Goal: Obtain resource: Obtain resource

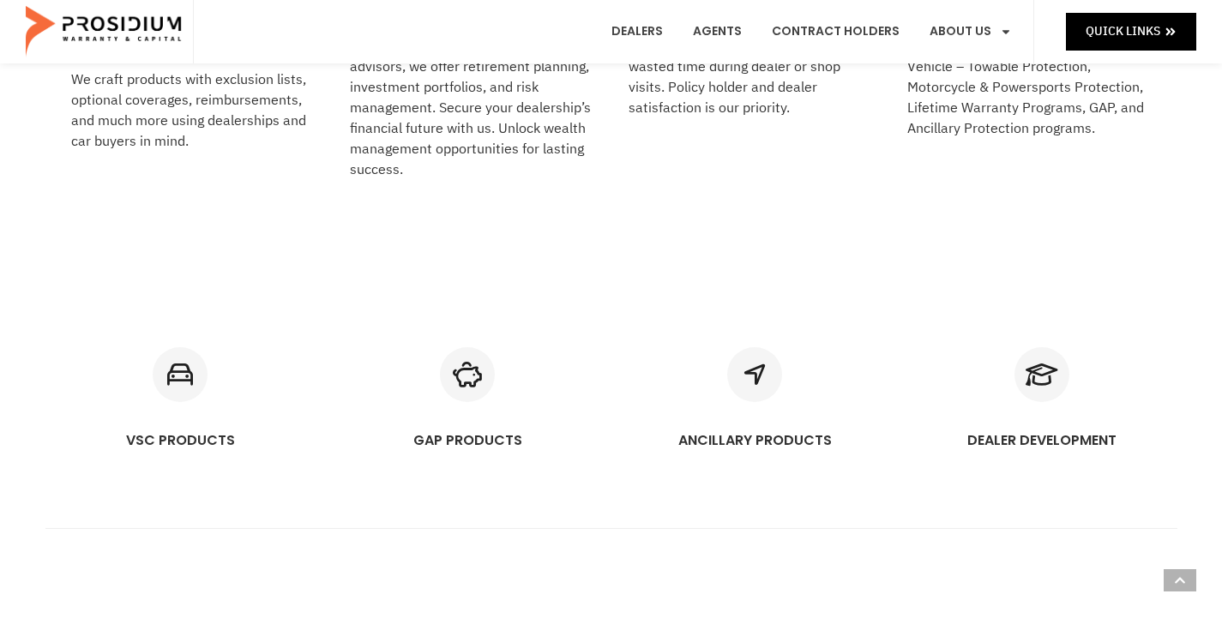
scroll to position [1029, 0]
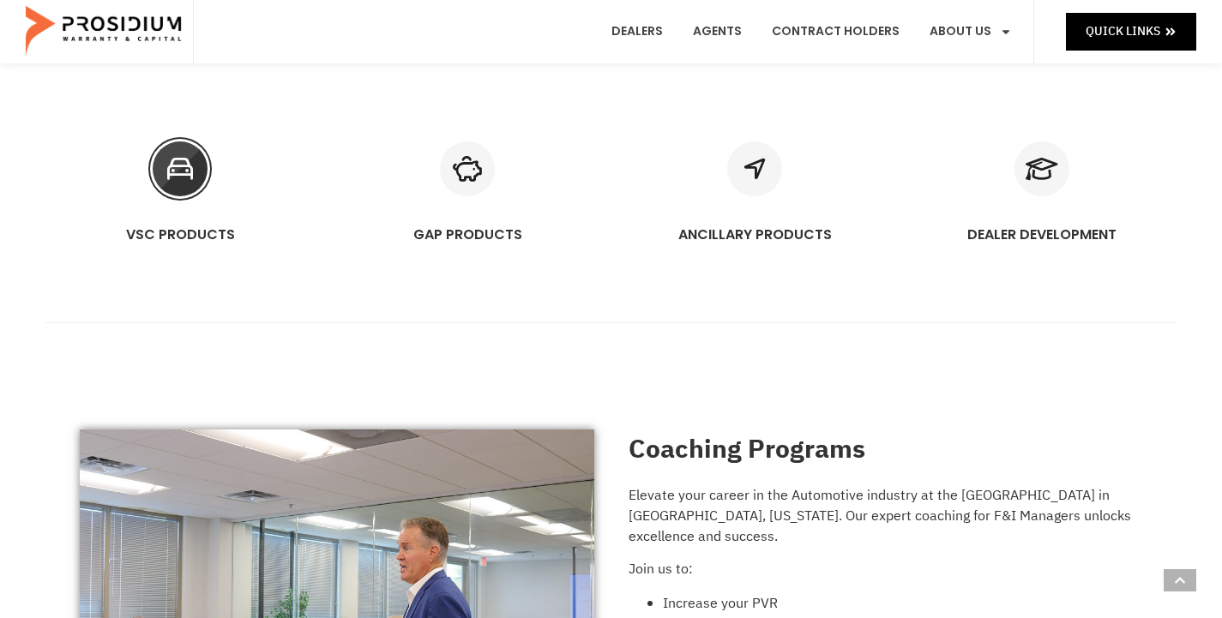
click at [190, 168] on icon "VSC PRODUCTS" at bounding box center [180, 168] width 55 height 55
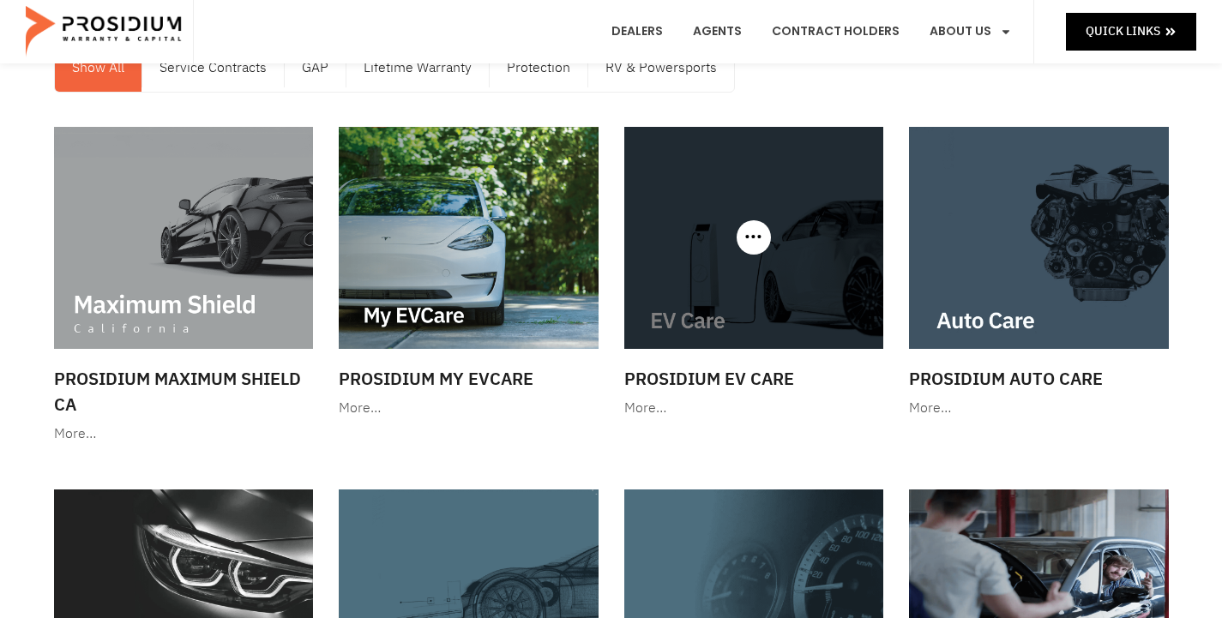
scroll to position [86, 0]
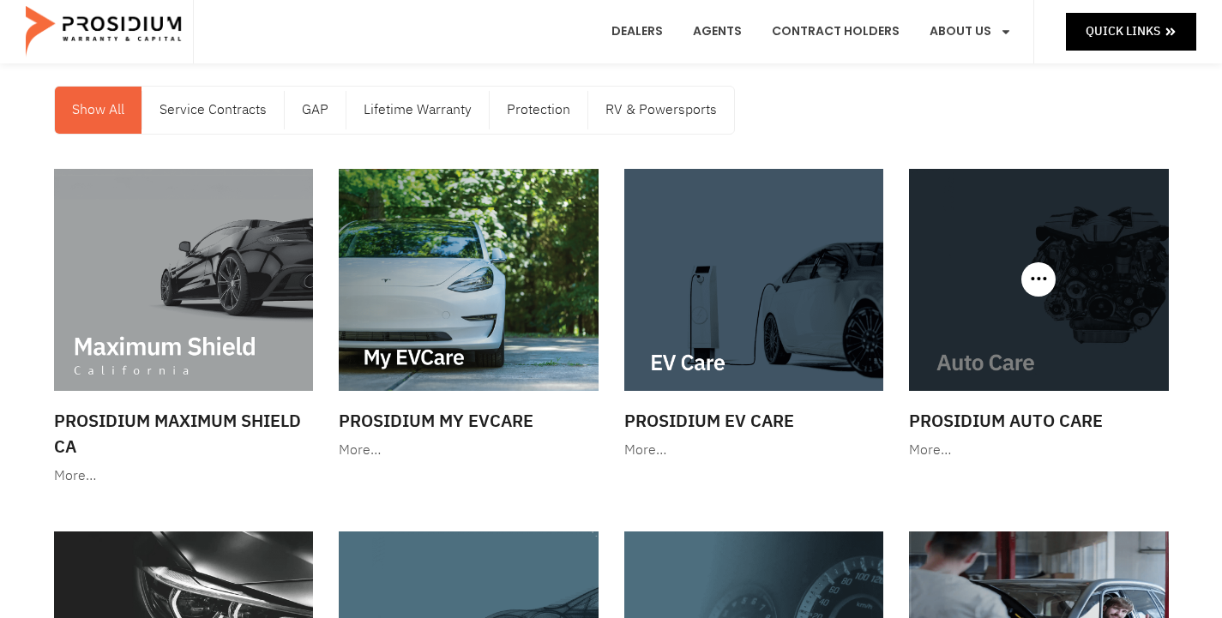
click at [1034, 292] on div at bounding box center [1039, 280] width 260 height 222
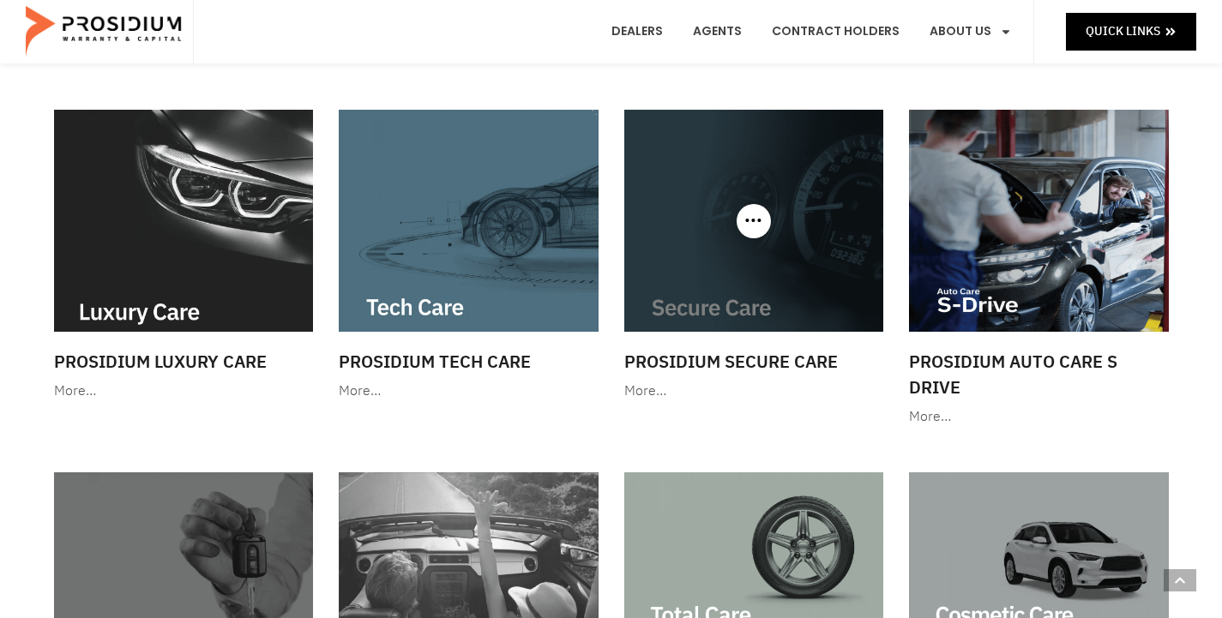
scroll to position [514, 0]
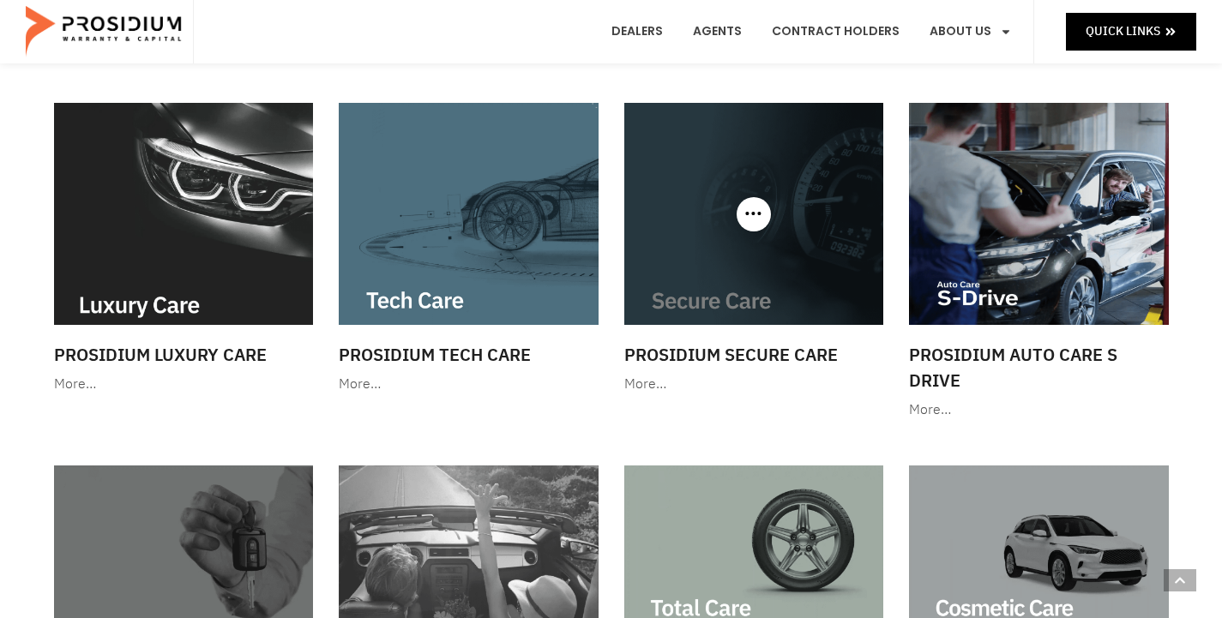
click at [752, 226] on div at bounding box center [754, 214] width 260 height 222
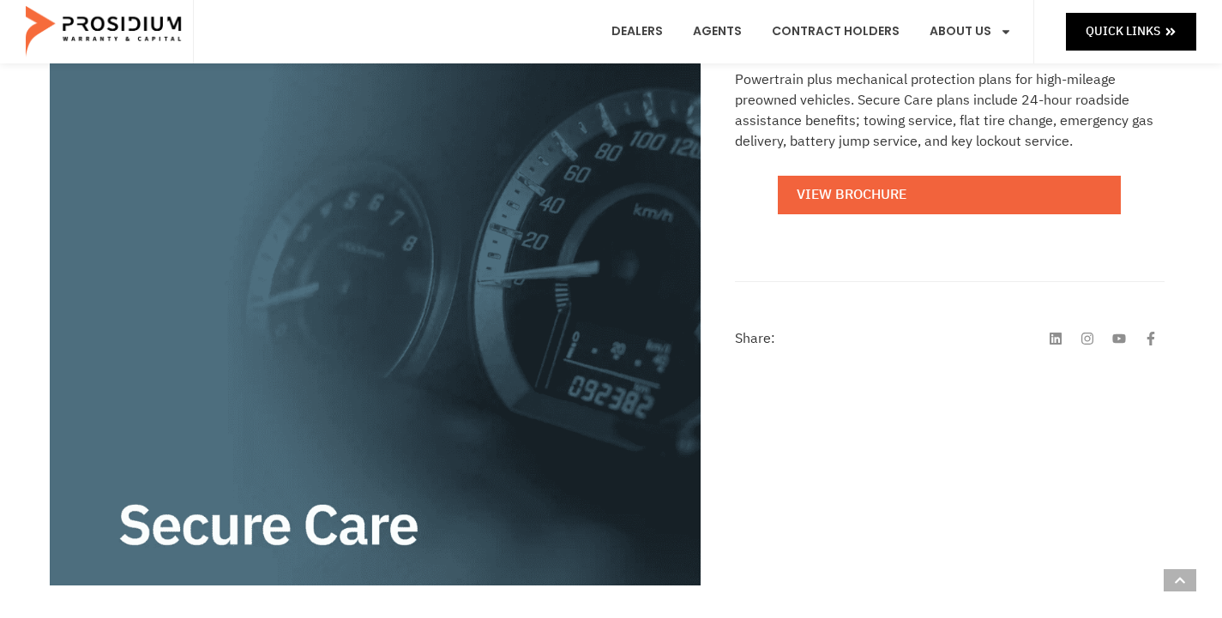
scroll to position [343, 0]
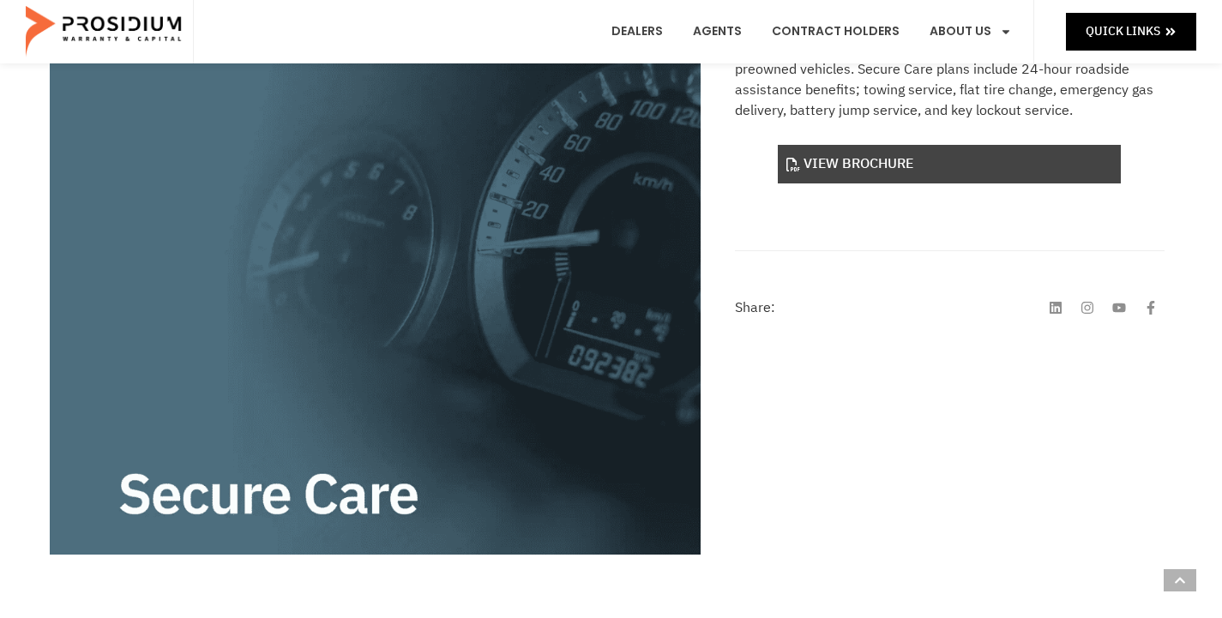
click at [919, 173] on link "View Brochure" at bounding box center [948, 164] width 343 height 39
